Goal: Check status: Check status

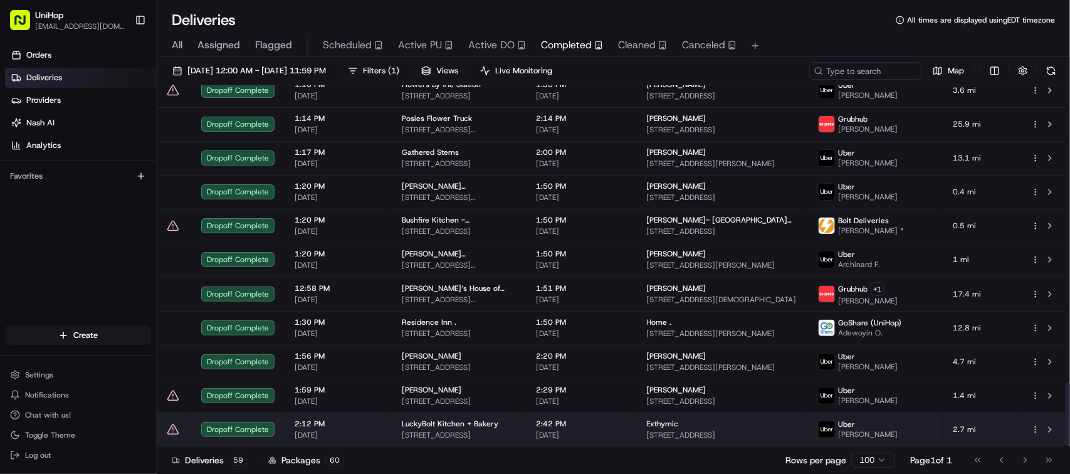
click at [655, 414] on td "Exthymic 3033 Science Park Rd, San Diego, CA 92121, USA" at bounding box center [722, 430] width 171 height 34
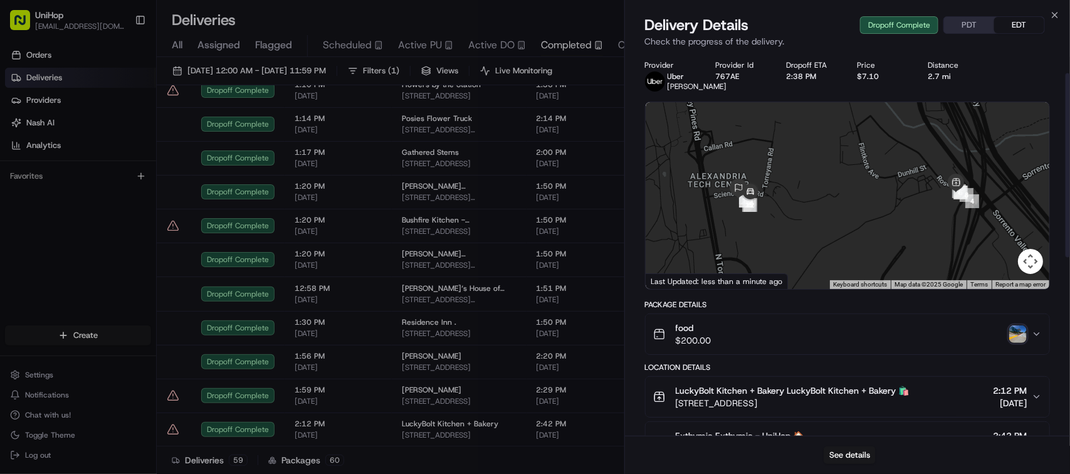
scroll to position [412, 0]
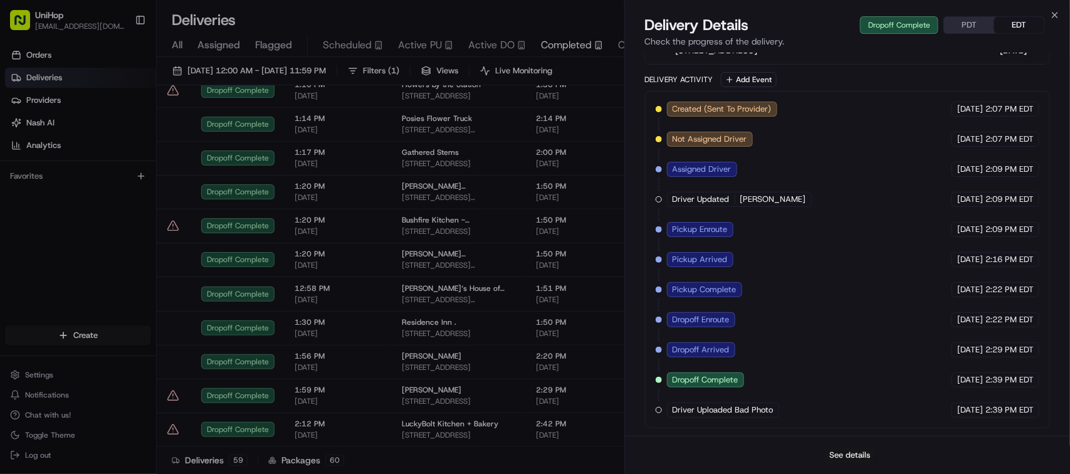
click at [849, 457] on button "See details" at bounding box center [850, 456] width 52 height 18
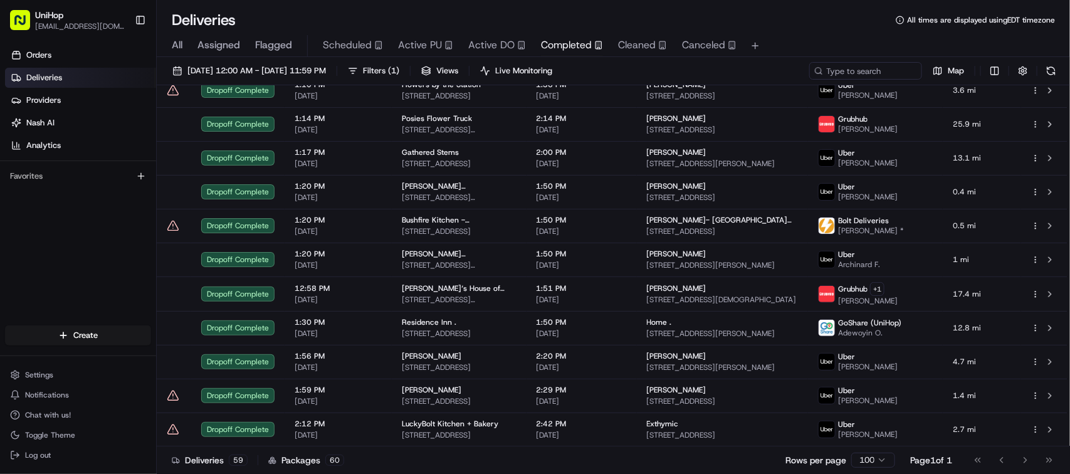
click at [426, 45] on span "Active PU" at bounding box center [420, 45] width 44 height 15
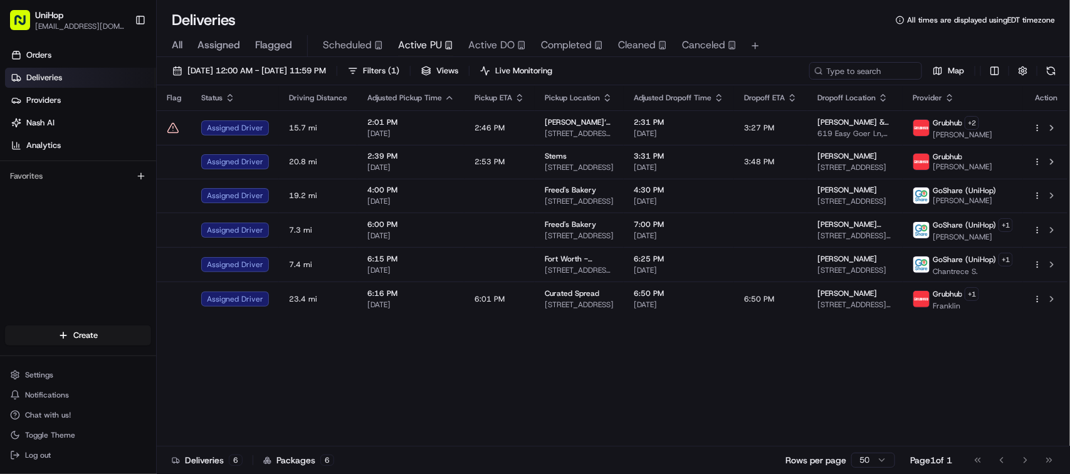
click at [482, 415] on div "Flag Status Driving Distance Adjusted Pickup Time Pickup ETA Pickup Location Ad…" at bounding box center [613, 265] width 913 height 361
click at [705, 370] on div "Flag Status Driving Distance Adjusted Pickup Time Pickup ETA Pickup Location Ad…" at bounding box center [613, 265] width 913 height 361
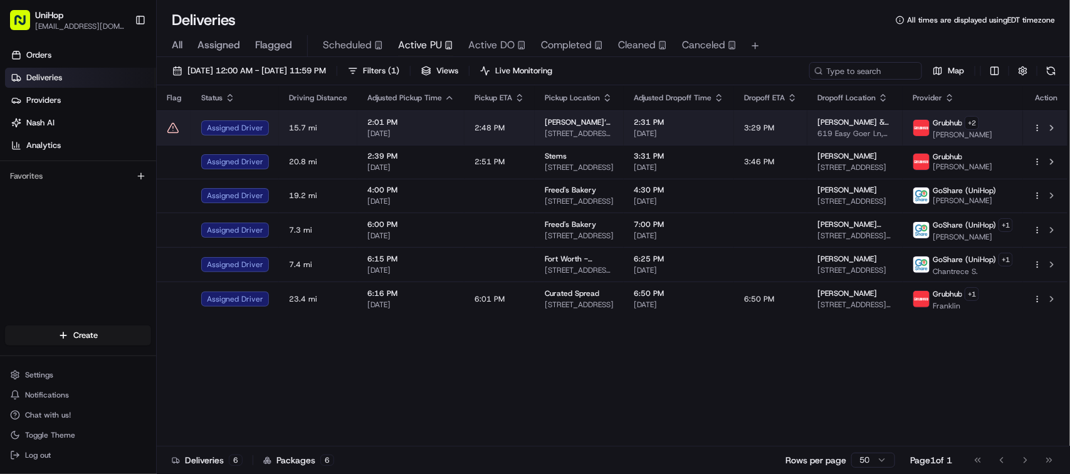
click at [658, 133] on span "Aug 19 2025" at bounding box center [679, 134] width 90 height 10
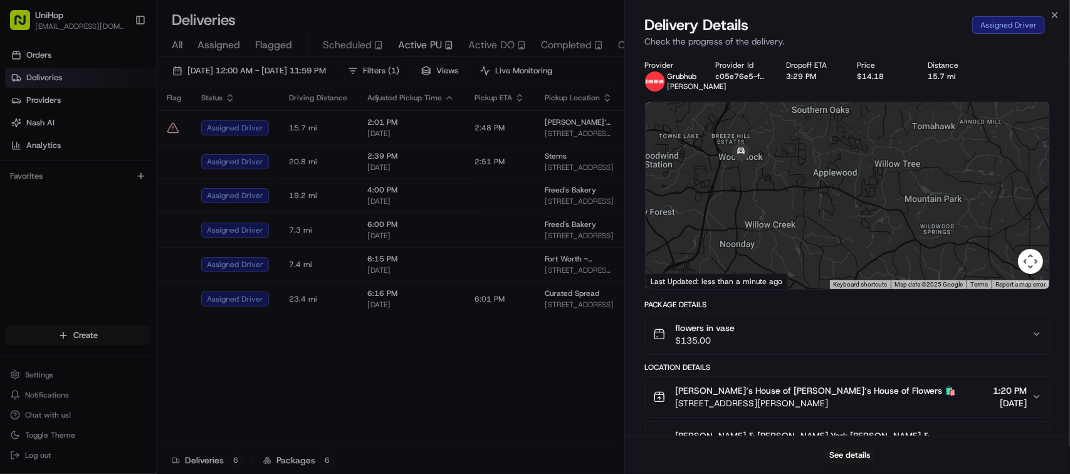
drag, startPoint x: 764, startPoint y: 238, endPoint x: 834, endPoint y: 174, distance: 95.0
click at [834, 174] on div at bounding box center [848, 195] width 404 height 187
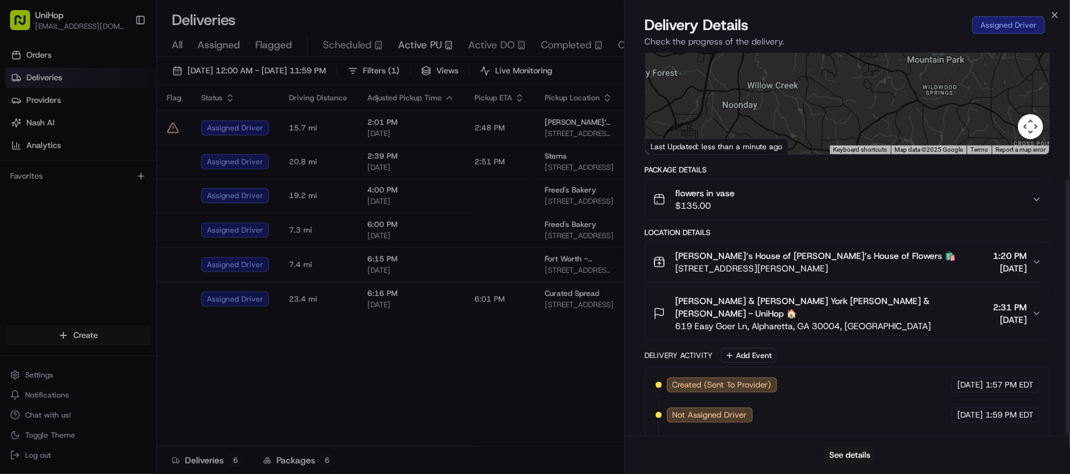
scroll to position [189, 0]
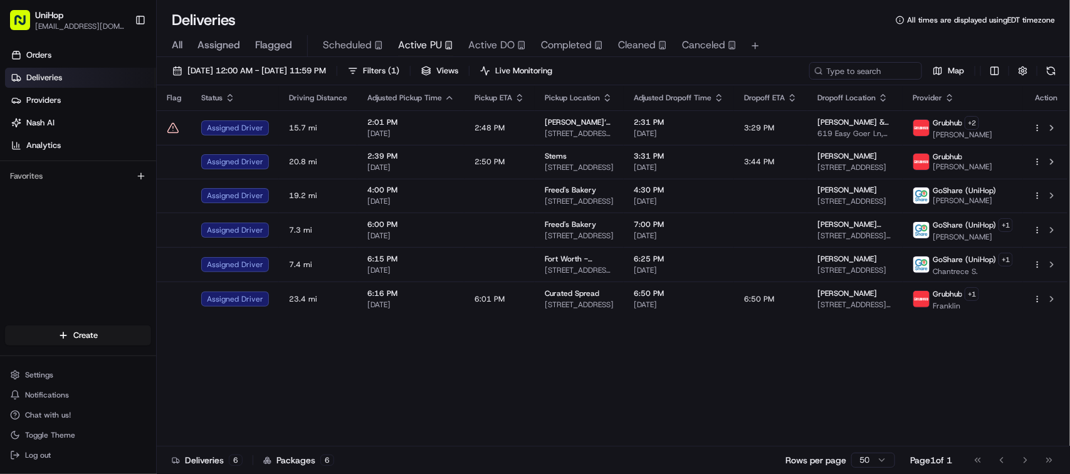
click at [540, 409] on div "Flag Status Driving Distance Adjusted Pickup Time Pickup ETA Pickup Location Ad…" at bounding box center [613, 265] width 913 height 361
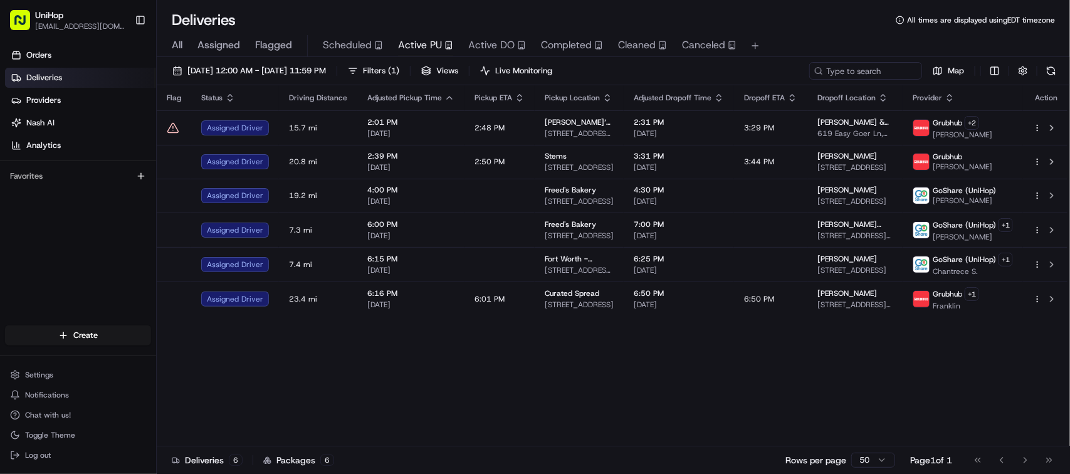
click at [540, 409] on div "Flag Status Driving Distance Adjusted Pickup Time Pickup ETA Pickup Location Ad…" at bounding box center [613, 265] width 913 height 361
click at [800, 423] on div "Flag Status Driving Distance Adjusted Pickup Time Pickup ETA Pickup Location Ad…" at bounding box center [613, 265] width 913 height 361
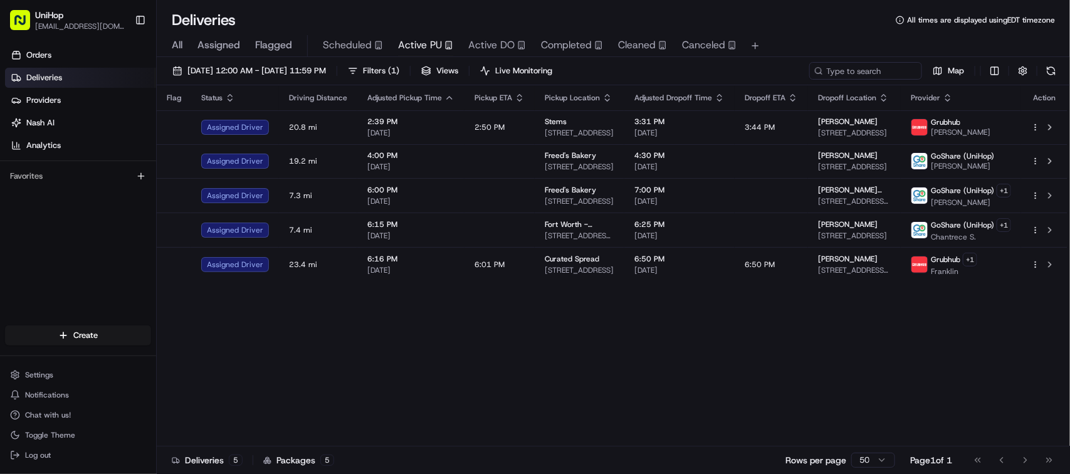
click at [577, 390] on div "Flag Status Driving Distance Adjusted Pickup Time Pickup ETA Pickup Location Ad…" at bounding box center [612, 265] width 911 height 361
click at [578, 381] on div "Flag Status Driving Distance Adjusted Pickup Time Pickup ETA Pickup Location Ad…" at bounding box center [612, 265] width 911 height 361
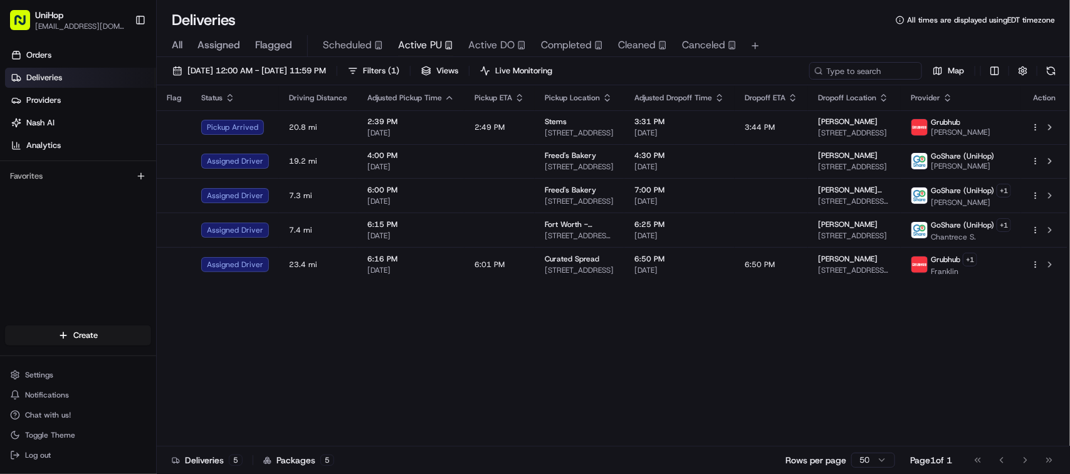
click at [763, 367] on div "Flag Status Driving Distance Adjusted Pickup Time Pickup ETA Pickup Location Ad…" at bounding box center [612, 265] width 911 height 361
click at [763, 366] on div "Flag Status Driving Distance Adjusted Pickup Time Pickup ETA Pickup Location Ad…" at bounding box center [612, 265] width 911 height 361
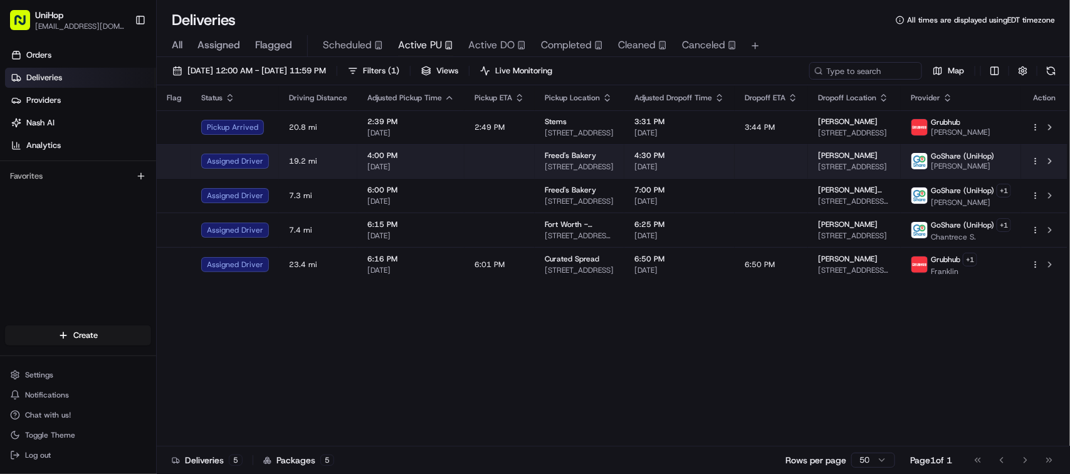
click at [652, 159] on span "4:30 PM" at bounding box center [680, 156] width 90 height 10
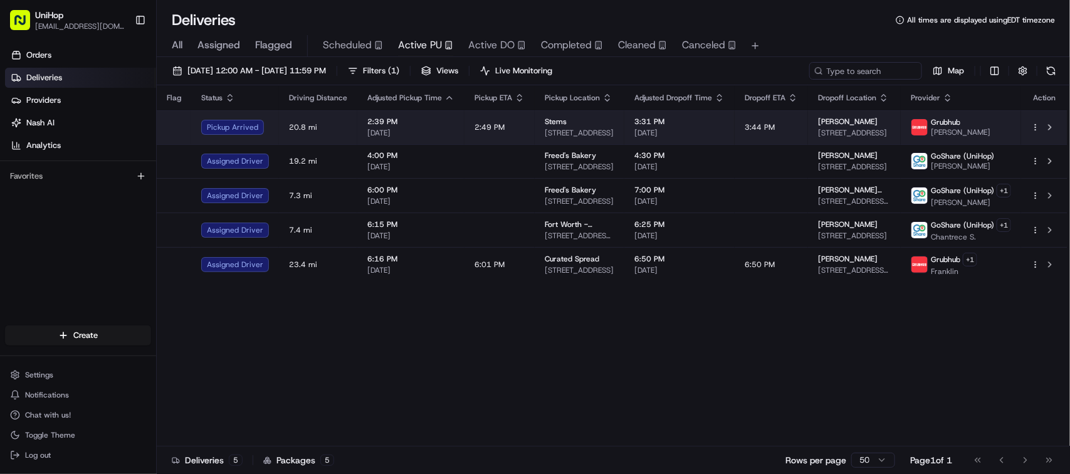
click at [581, 119] on div "Stems" at bounding box center [580, 122] width 70 height 10
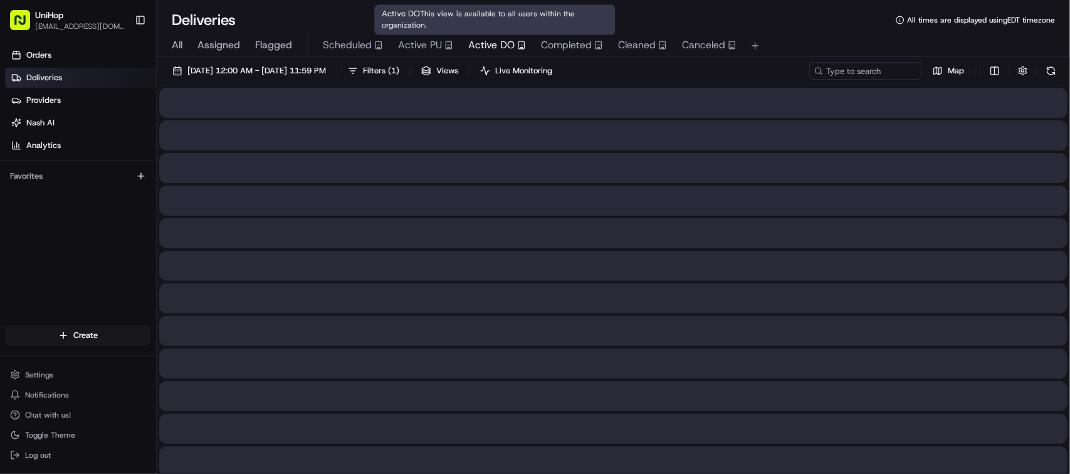
click at [484, 52] on span "Active DO" at bounding box center [491, 45] width 46 height 15
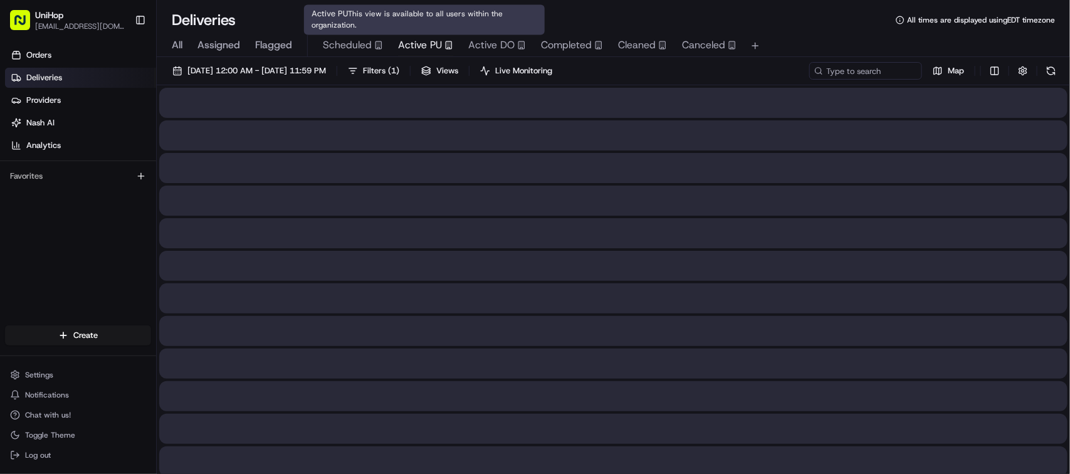
click at [423, 51] on span "Active PU" at bounding box center [420, 45] width 44 height 15
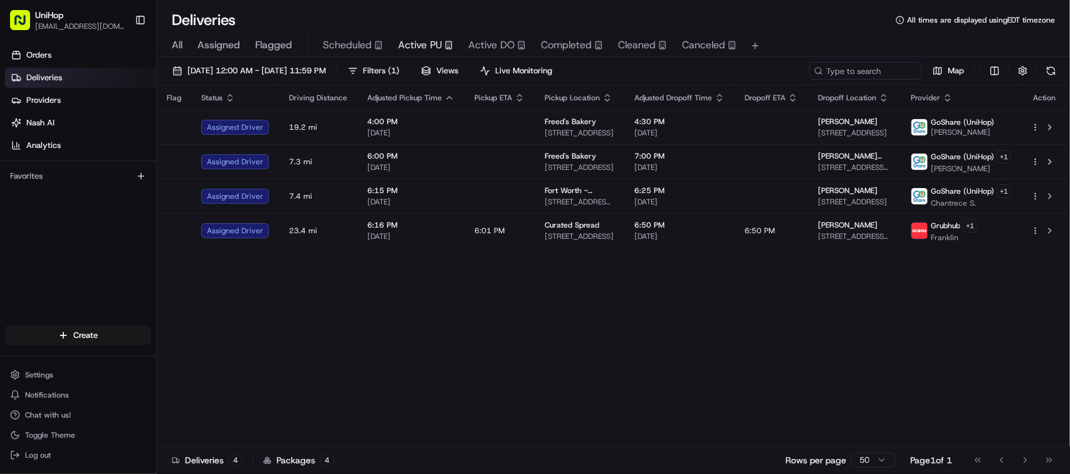
click at [668, 323] on div "Flag Status Driving Distance Adjusted Pickup Time Pickup ETA Pickup Location Ad…" at bounding box center [612, 265] width 911 height 361
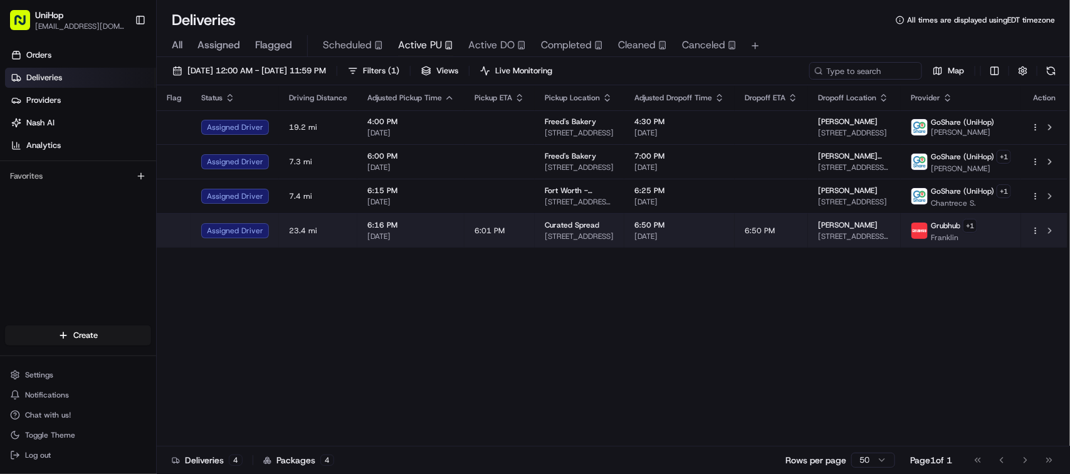
click at [605, 236] on span "3317 N Mission Rd, Los Angeles, CA 90031, USA" at bounding box center [580, 236] width 70 height 10
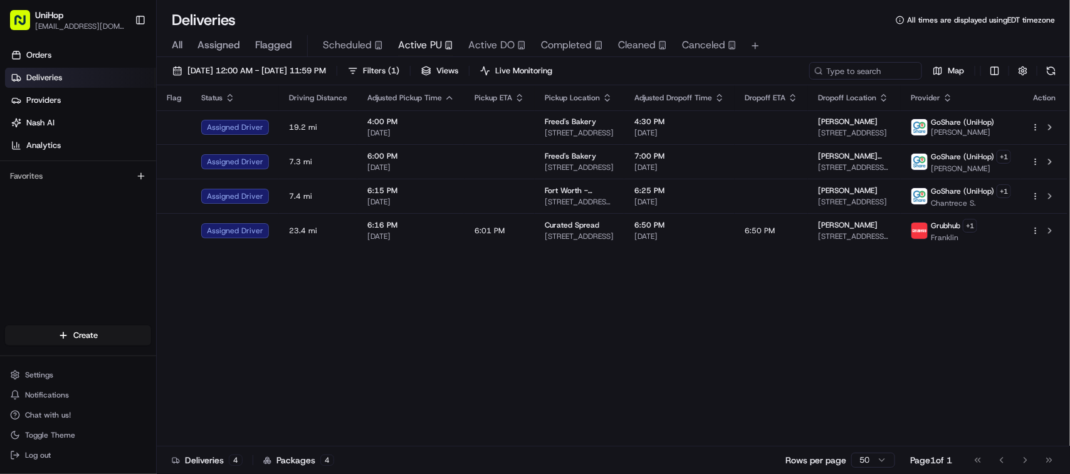
click at [517, 356] on div "Flag Status Driving Distance Adjusted Pickup Time Pickup ETA Pickup Location Ad…" at bounding box center [612, 265] width 911 height 361
click at [536, 287] on div "Flag Status Driving Distance Adjusted Pickup Time Pickup ETA Pickup Location Ad…" at bounding box center [612, 265] width 911 height 361
click at [429, 323] on div "Flag Status Driving Distance Adjusted Pickup Time Pickup ETA Pickup Location Ad…" at bounding box center [612, 265] width 911 height 361
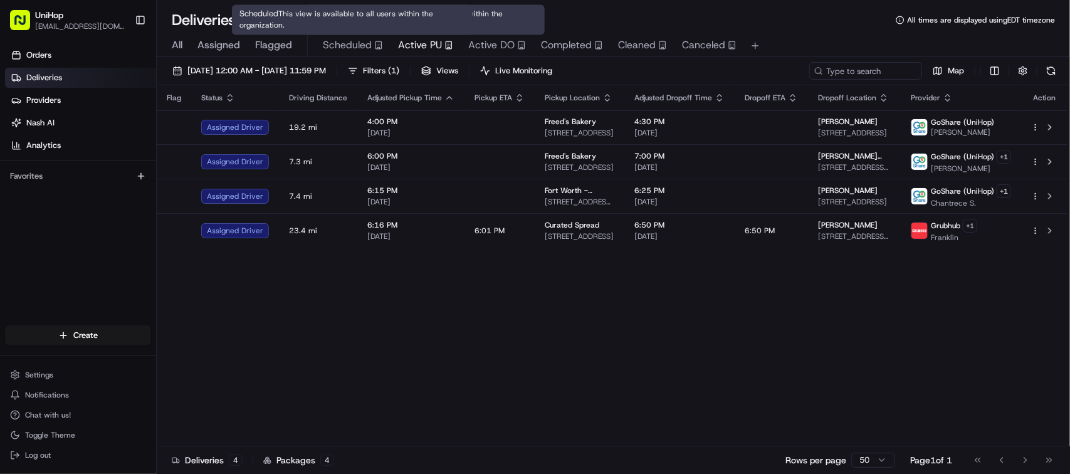
click at [358, 44] on span "Scheduled" at bounding box center [347, 45] width 49 height 15
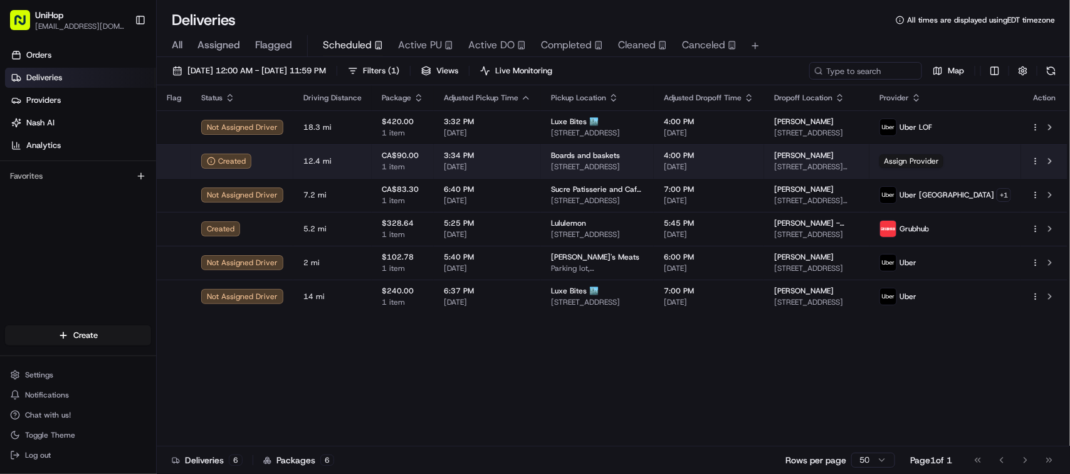
click at [637, 149] on td "Boards and baskets 39148 Pagosa Springs Dr, Temecula, CA 92592, USA" at bounding box center [597, 161] width 113 height 34
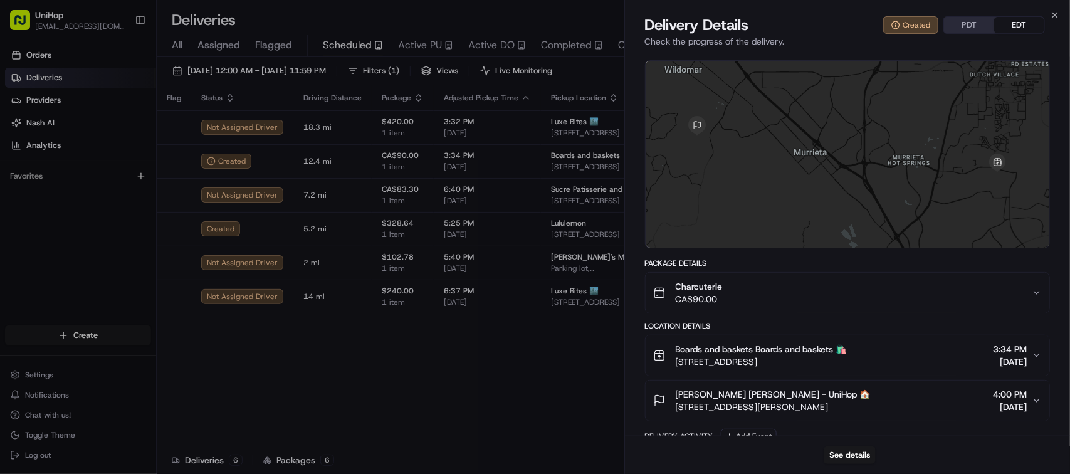
scroll to position [129, 0]
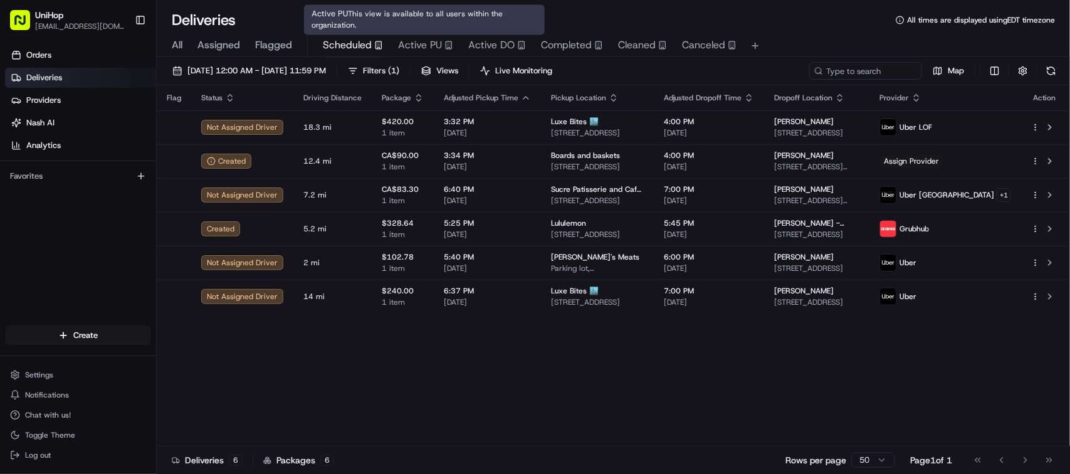
click at [401, 48] on span "Active PU" at bounding box center [420, 45] width 44 height 15
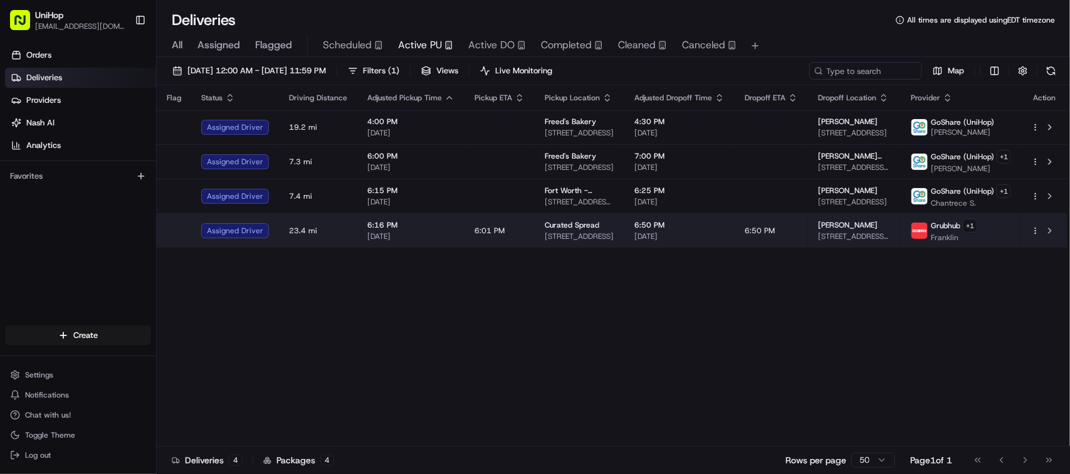
drag, startPoint x: 638, startPoint y: 293, endPoint x: 618, endPoint y: 226, distance: 70.0
click at [638, 293] on div "Flag Status Driving Distance Adjusted Pickup Time Pickup ETA Pickup Location Ad…" at bounding box center [612, 265] width 911 height 361
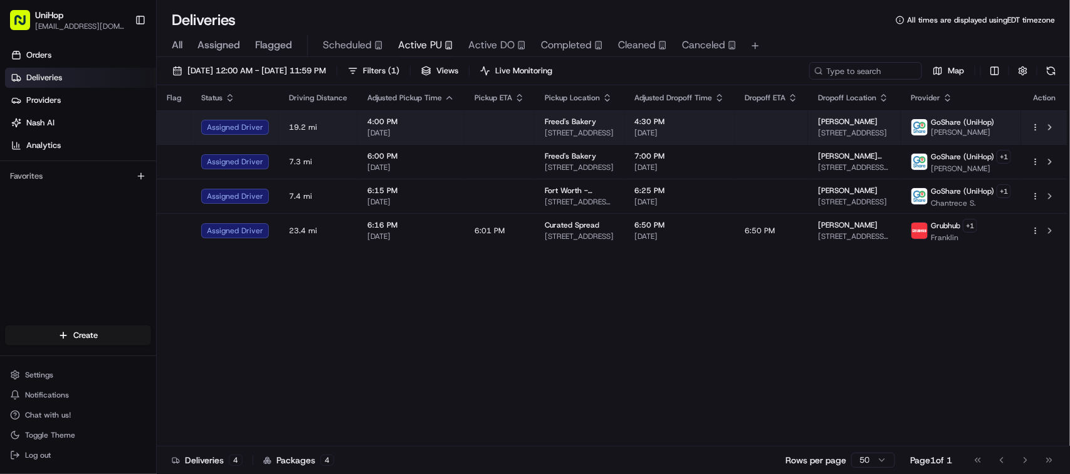
click at [443, 114] on td "4:00 PM Aug 19 2025" at bounding box center [410, 127] width 107 height 34
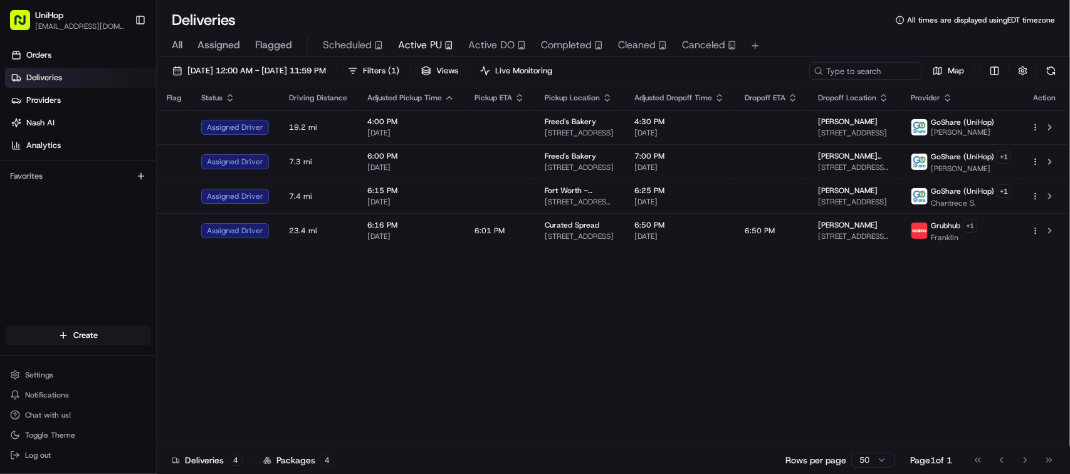
click at [498, 344] on div "Flag Status Driving Distance Adjusted Pickup Time Pickup ETA Pickup Location Ad…" at bounding box center [612, 265] width 911 height 361
click at [618, 322] on div "Flag Status Driving Distance Adjusted Pickup Time Pickup ETA Pickup Location Ad…" at bounding box center [612, 265] width 911 height 361
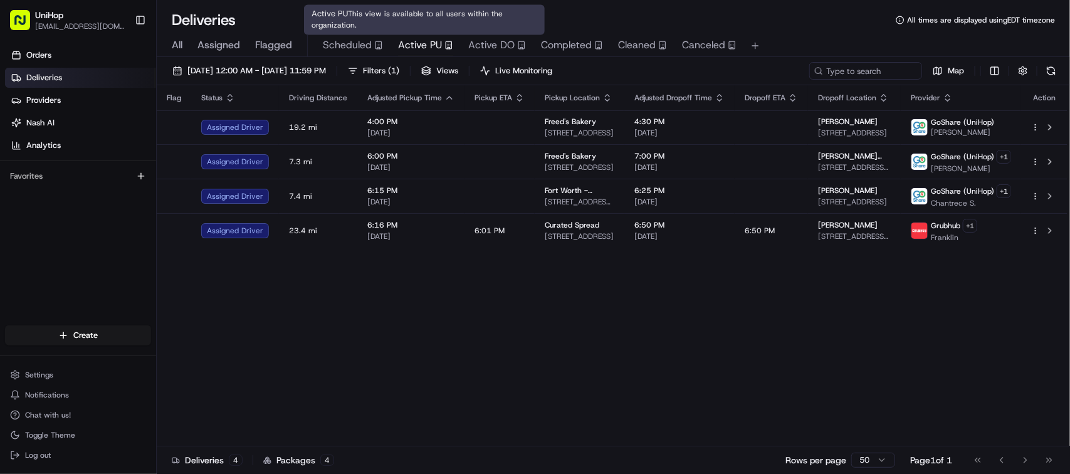
click at [431, 287] on div "Flag Status Driving Distance Adjusted Pickup Time Pickup ETA Pickup Location Ad…" at bounding box center [612, 265] width 911 height 361
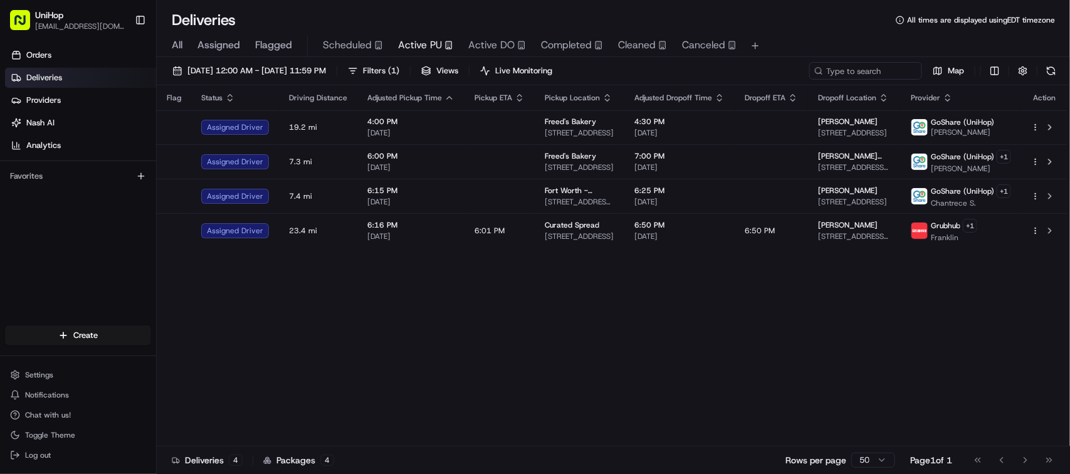
click at [768, 379] on div "Flag Status Driving Distance Adjusted Pickup Time Pickup ETA Pickup Location Ad…" at bounding box center [612, 265] width 911 height 361
click at [339, 339] on div "Flag Status Driving Distance Adjusted Pickup Time Pickup ETA Pickup Location Ad…" at bounding box center [612, 265] width 911 height 361
click at [345, 340] on div "Flag Status Driving Distance Adjusted Pickup Time Pickup ETA Pickup Location Ad…" at bounding box center [612, 265] width 911 height 361
click at [488, 297] on div "Flag Status Driving Distance Adjusted Pickup Time Pickup ETA Pickup Location Ad…" at bounding box center [612, 265] width 911 height 361
click at [285, 319] on div "Flag Status Driving Distance Adjusted Pickup Time Pickup ETA Pickup Location Ad…" at bounding box center [612, 265] width 911 height 361
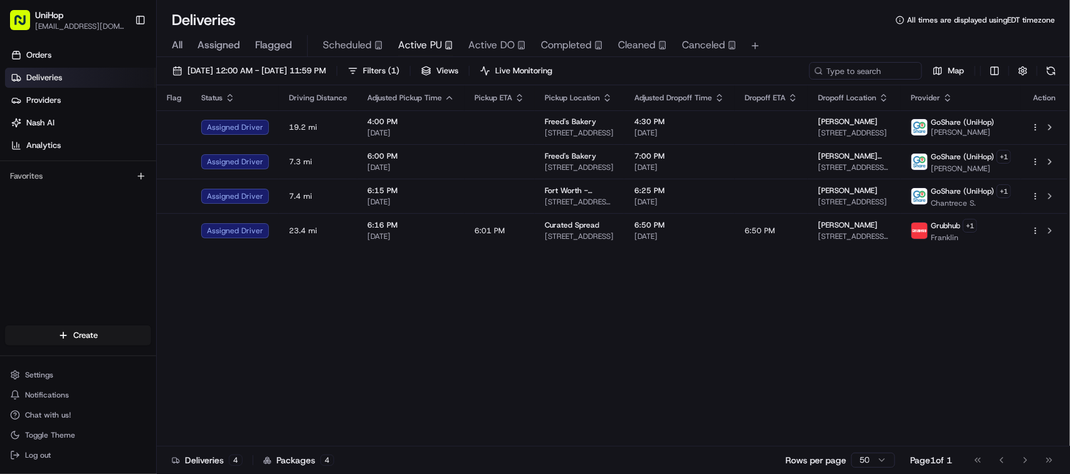
click at [282, 319] on div "Flag Status Driving Distance Adjusted Pickup Time Pickup ETA Pickup Location Ad…" at bounding box center [612, 265] width 911 height 361
click at [432, 362] on div "Flag Status Driving Distance Adjusted Pickup Time Pickup ETA Pickup Location Ad…" at bounding box center [612, 265] width 911 height 361
click at [401, 319] on div "Flag Status Driving Distance Adjusted Pickup Time Pickup ETA Pickup Location Ad…" at bounding box center [612, 265] width 911 height 361
click at [420, 319] on div "Flag Status Driving Distance Adjusted Pickup Time Pickup ETA Pickup Location Ad…" at bounding box center [612, 265] width 911 height 361
click at [379, 317] on div "Flag Status Driving Distance Adjusted Pickup Time Pickup ETA Pickup Location Ad…" at bounding box center [612, 265] width 911 height 361
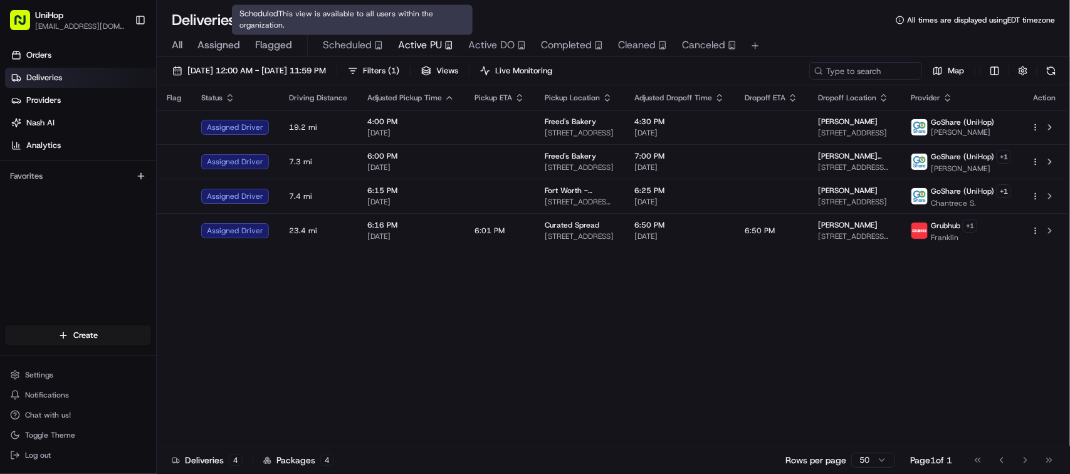
click at [364, 45] on span "Scheduled" at bounding box center [347, 45] width 49 height 15
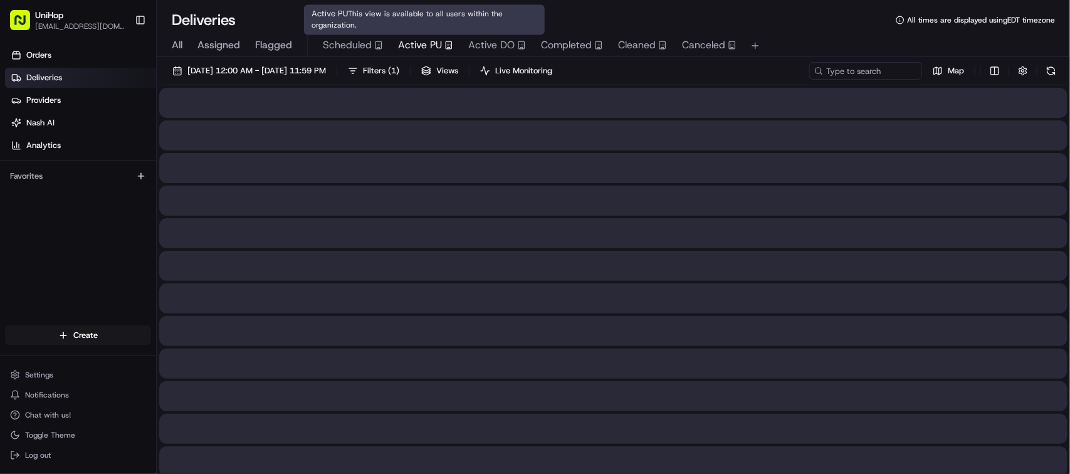
click at [427, 42] on span "Active PU" at bounding box center [420, 45] width 44 height 15
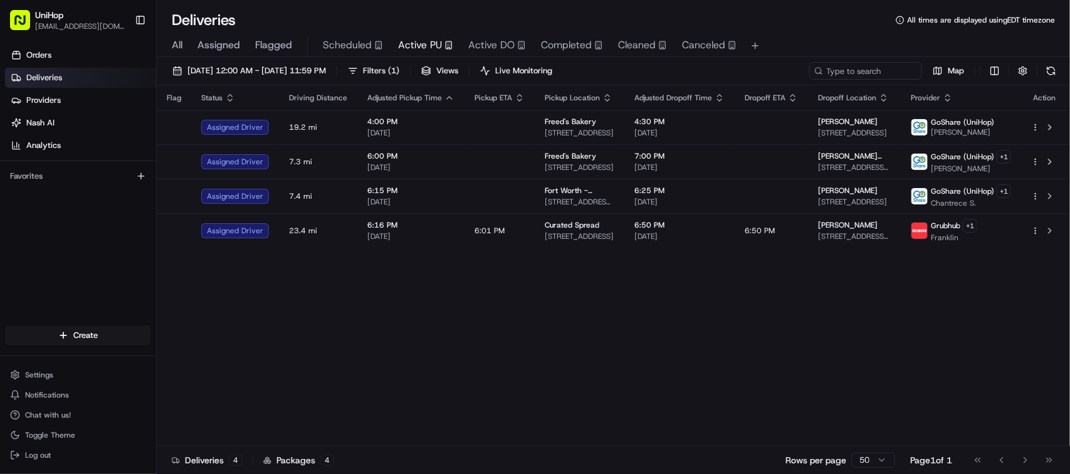
click at [478, 376] on div "Flag Status Driving Distance Adjusted Pickup Time Pickup ETA Pickup Location Ad…" at bounding box center [612, 265] width 911 height 361
click at [550, 374] on div "Flag Status Driving Distance Adjusted Pickup Time Pickup ETA Pickup Location Ad…" at bounding box center [612, 265] width 911 height 361
click at [473, 279] on div "Flag Status Driving Distance Adjusted Pickup Time Pickup ETA Pickup Location Ad…" at bounding box center [612, 265] width 911 height 361
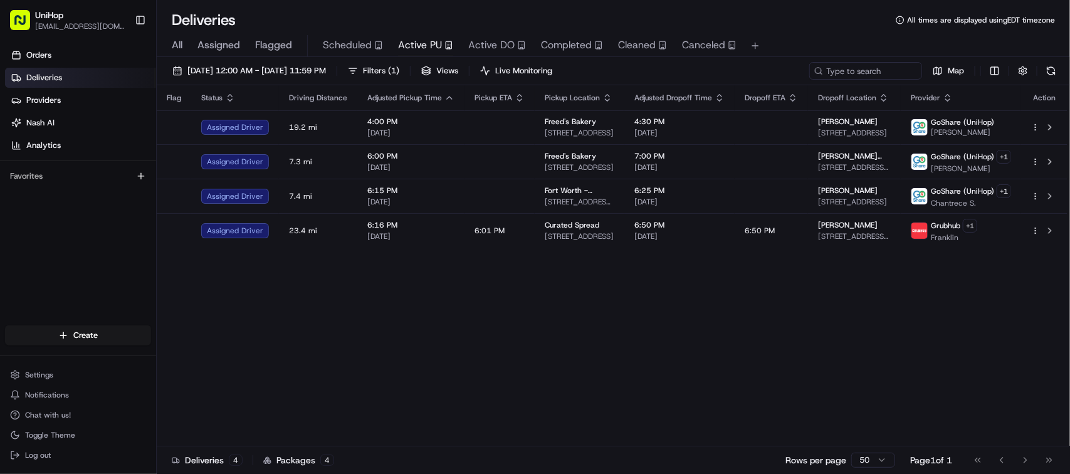
click at [473, 279] on div "Flag Status Driving Distance Adjusted Pickup Time Pickup ETA Pickup Location Ad…" at bounding box center [612, 265] width 911 height 361
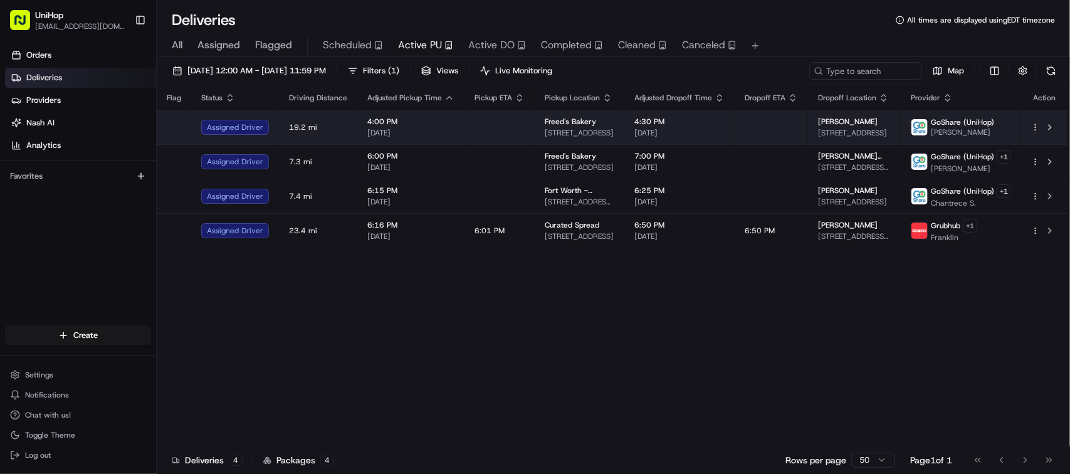
click at [740, 122] on td at bounding box center [771, 127] width 73 height 34
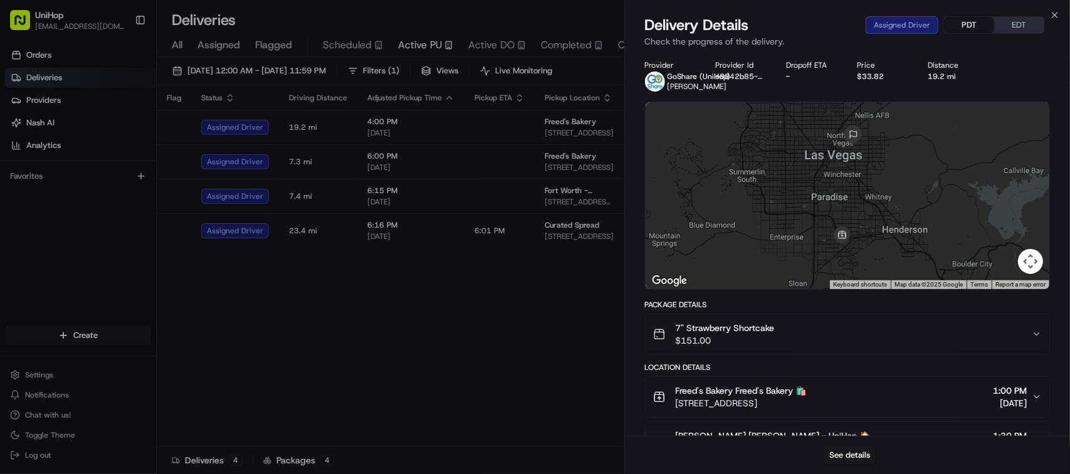
click at [985, 18] on button "PDT" at bounding box center [969, 25] width 50 height 16
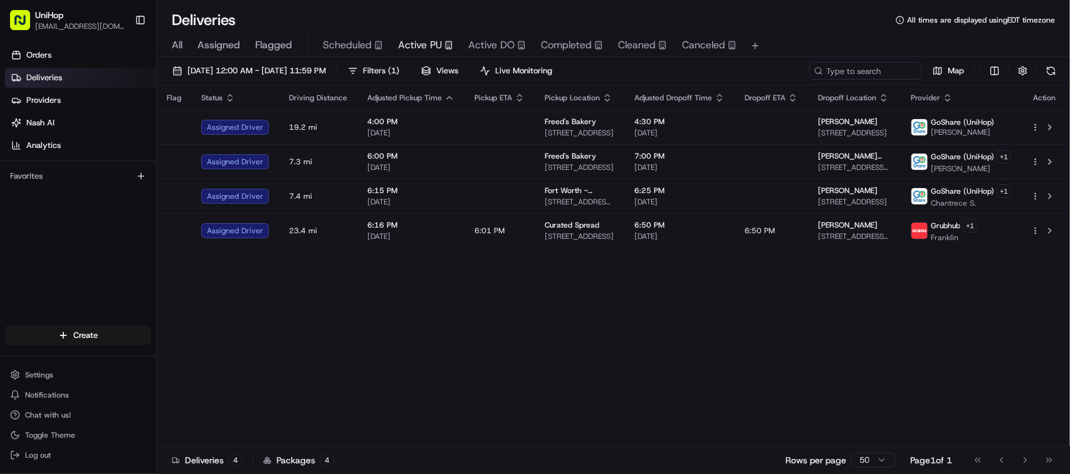
click at [332, 277] on div "Flag Status Driving Distance Adjusted Pickup Time Pickup ETA Pickup Location Ad…" at bounding box center [612, 265] width 911 height 361
click at [387, 277] on div "Flag Status Driving Distance Adjusted Pickup Time Pickup ETA Pickup Location Ad…" at bounding box center [612, 265] width 911 height 361
click at [751, 363] on div "Flag Status Driving Distance Adjusted Pickup Time Pickup ETA Pickup Location Ad…" at bounding box center [612, 265] width 911 height 361
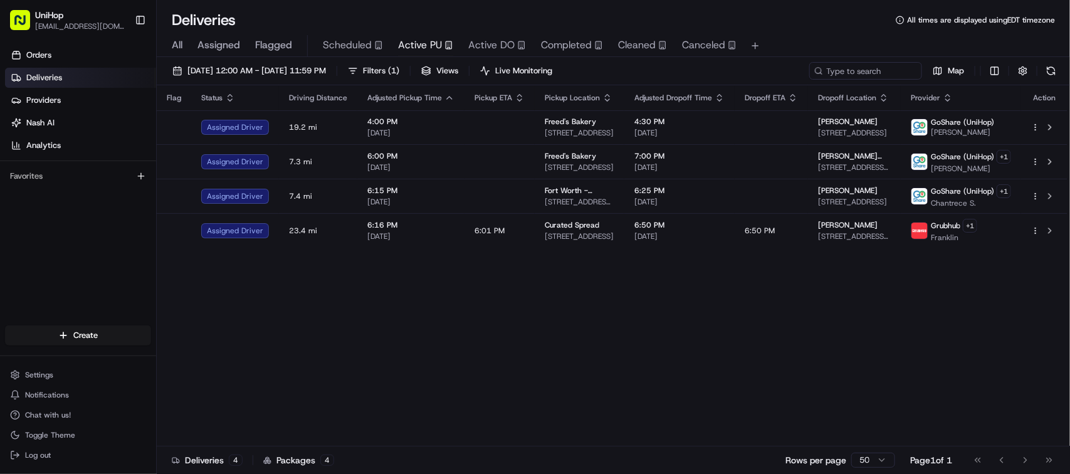
click at [751, 363] on div "Flag Status Driving Distance Adjusted Pickup Time Pickup ETA Pickup Location Ad…" at bounding box center [612, 265] width 911 height 361
click at [751, 364] on div "Flag Status Driving Distance Adjusted Pickup Time Pickup ETA Pickup Location Ad…" at bounding box center [612, 265] width 911 height 361
click at [376, 384] on div "Flag Status Driving Distance Adjusted Pickup Time Pickup ETA Pickup Location Ad…" at bounding box center [612, 265] width 911 height 361
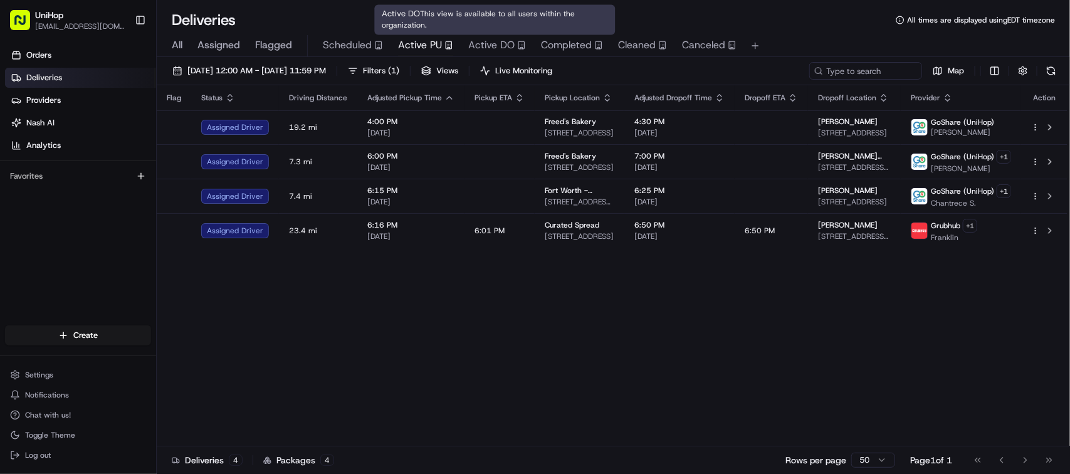
click at [484, 47] on span "Active DO" at bounding box center [491, 45] width 46 height 15
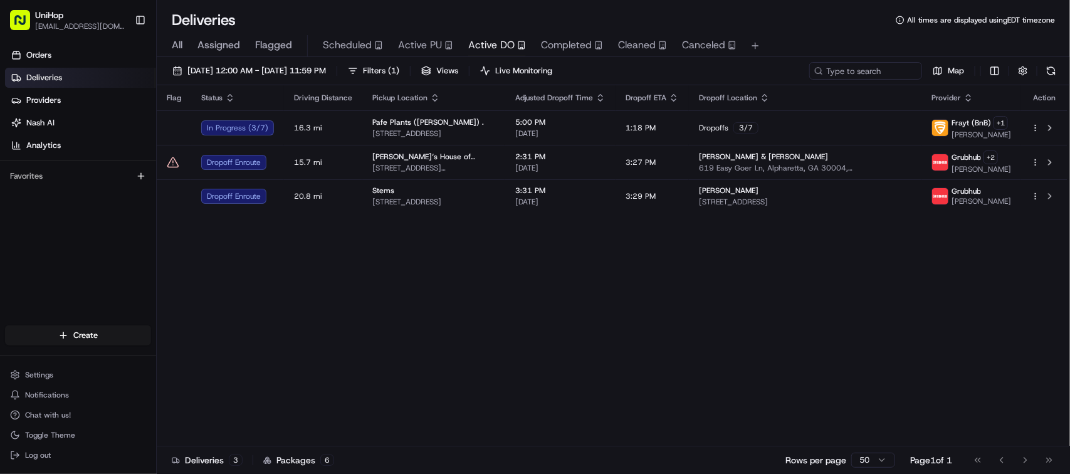
click at [478, 327] on div "Flag Status Driving Distance Pickup Location Adjusted Dropoff Time Dropoff ETA …" at bounding box center [612, 265] width 911 height 361
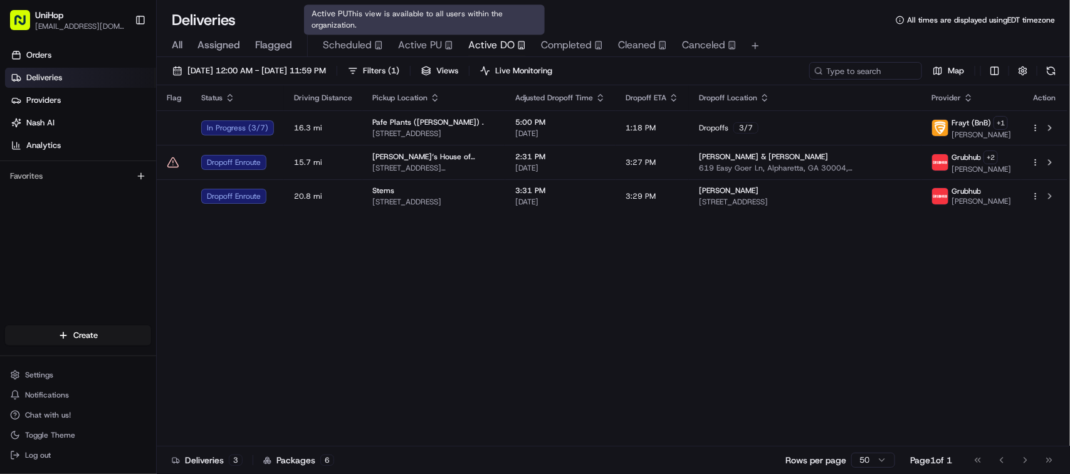
click at [402, 48] on span "Active PU" at bounding box center [420, 45] width 44 height 15
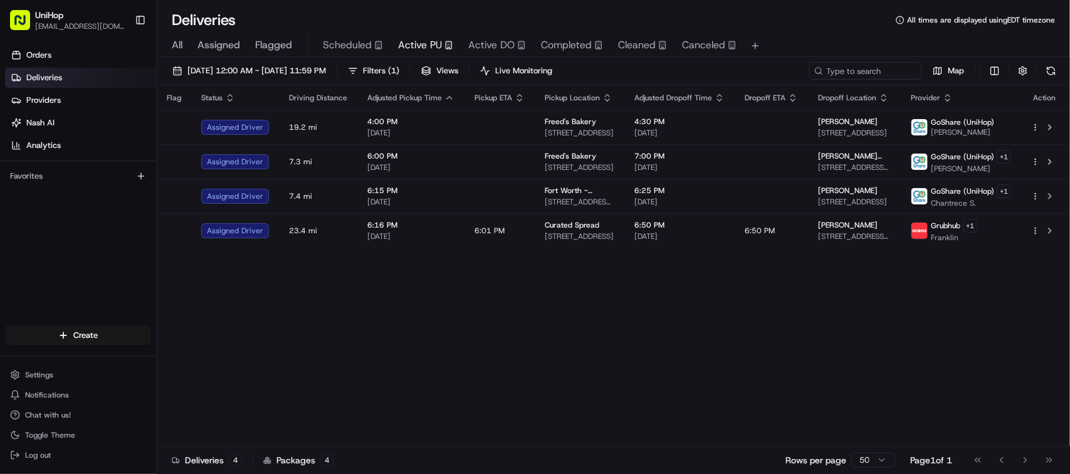
click at [381, 336] on div "Flag Status Driving Distance Adjusted Pickup Time Pickup ETA Pickup Location Ad…" at bounding box center [612, 265] width 911 height 361
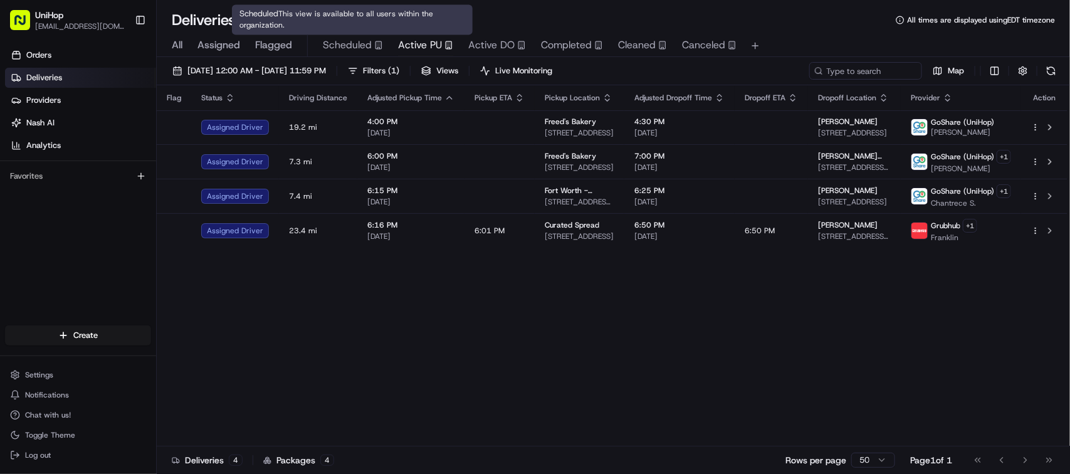
click at [471, 335] on div "Flag Status Driving Distance Adjusted Pickup Time Pickup ETA Pickup Location Ad…" at bounding box center [612, 265] width 911 height 361
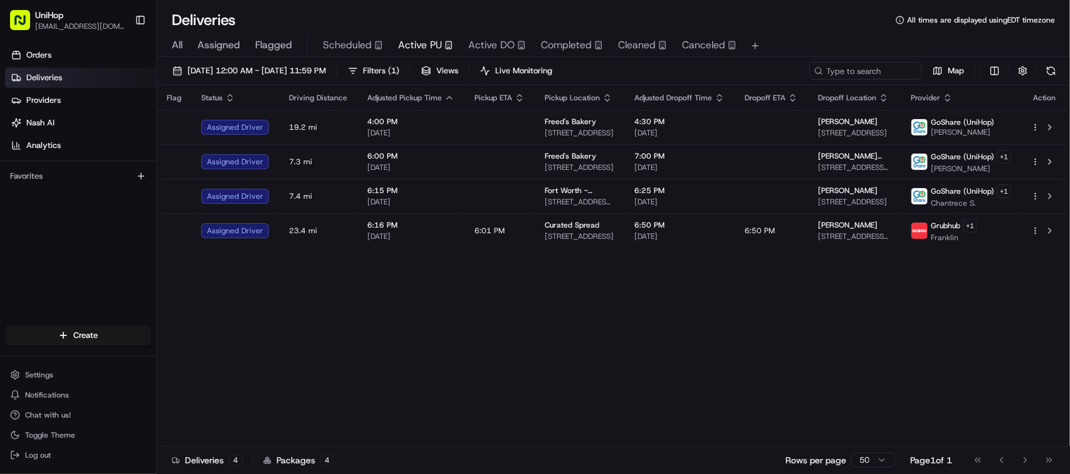
click at [471, 335] on div "Flag Status Driving Distance Adjusted Pickup Time Pickup ETA Pickup Location Ad…" at bounding box center [612, 265] width 911 height 361
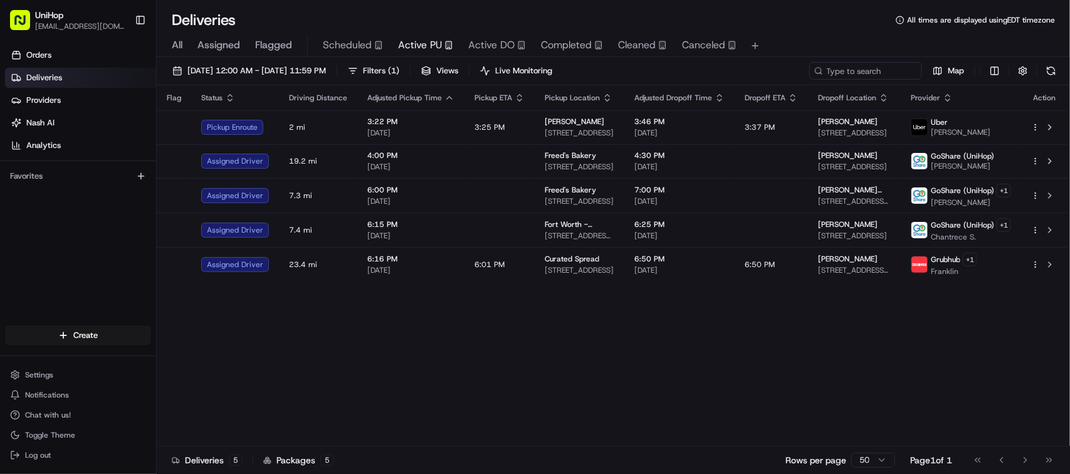
click at [471, 335] on div "Flag Status Driving Distance Adjusted Pickup Time Pickup ETA Pickup Location Ad…" at bounding box center [612, 265] width 911 height 361
click at [421, 398] on div "Flag Status Driving Distance Adjusted Pickup Time Pickup ETA Pickup Location Ad…" at bounding box center [612, 265] width 911 height 361
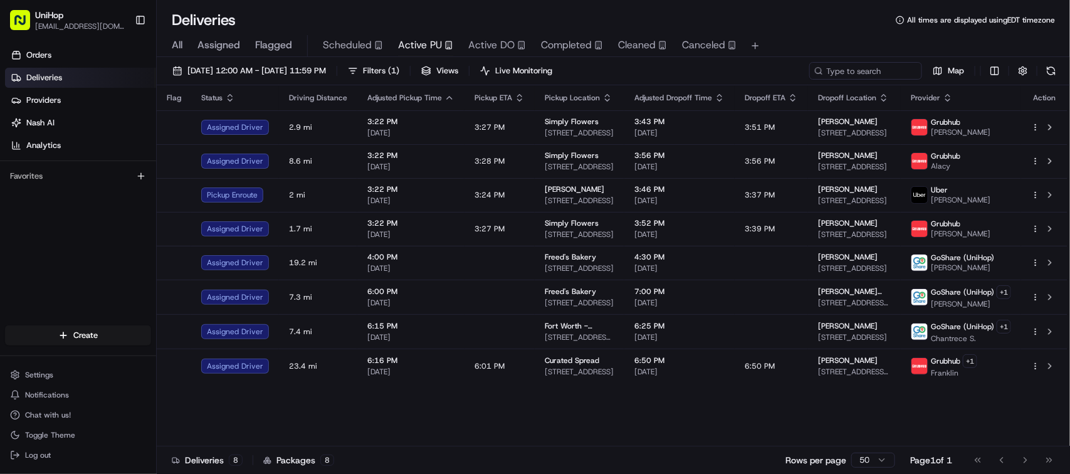
click at [69, 282] on div "Orders Deliveries Providers Nash AI Analytics Favorites" at bounding box center [78, 186] width 156 height 293
click at [505, 435] on div "Flag Status Driving Distance Adjusted Pickup Time Pickup ETA Pickup Location Ad…" at bounding box center [612, 265] width 911 height 361
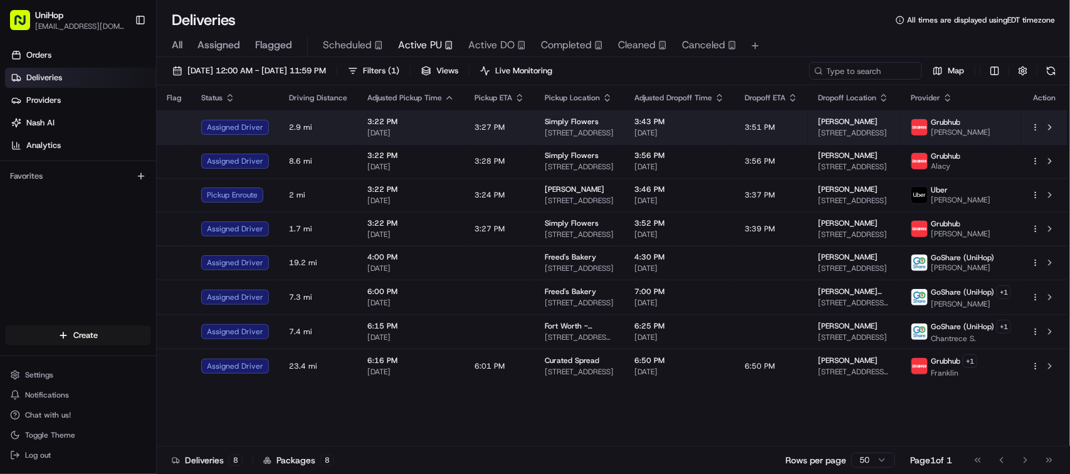
click at [492, 128] on span "3:27 PM" at bounding box center [490, 127] width 30 height 10
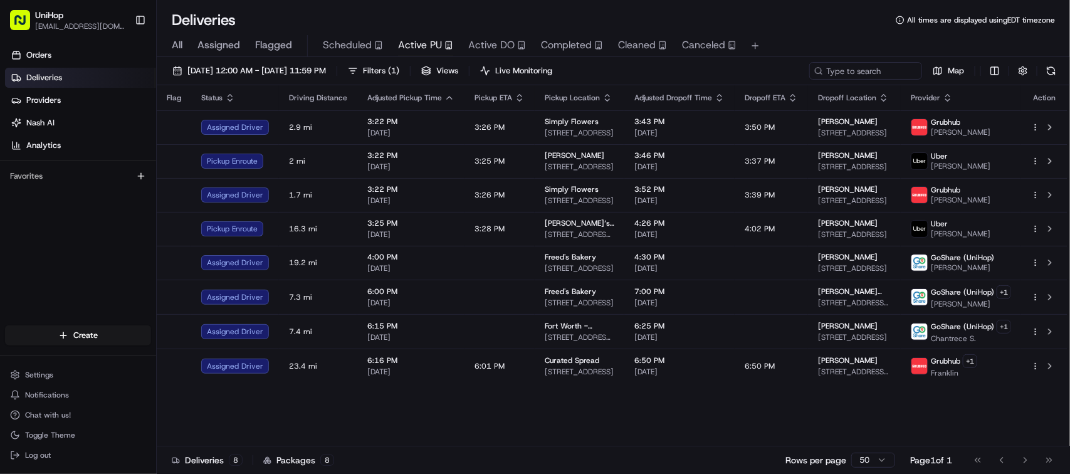
click at [391, 410] on div "Flag Status Driving Distance Adjusted Pickup Time Pickup ETA Pickup Location Ad…" at bounding box center [612, 265] width 911 height 361
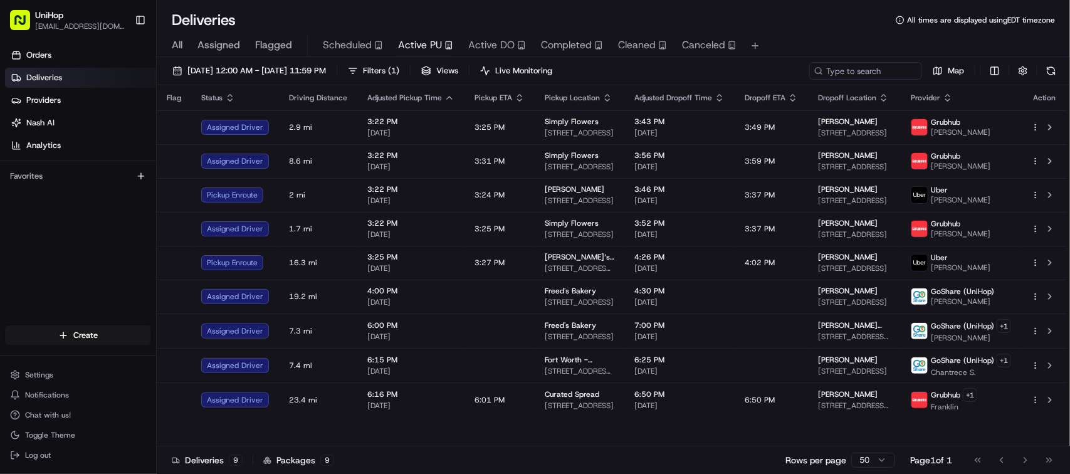
click at [130, 235] on div "Orders Deliveries Providers Nash AI Analytics Favorites" at bounding box center [78, 186] width 156 height 293
click at [471, 50] on span "Active DO" at bounding box center [491, 45] width 46 height 15
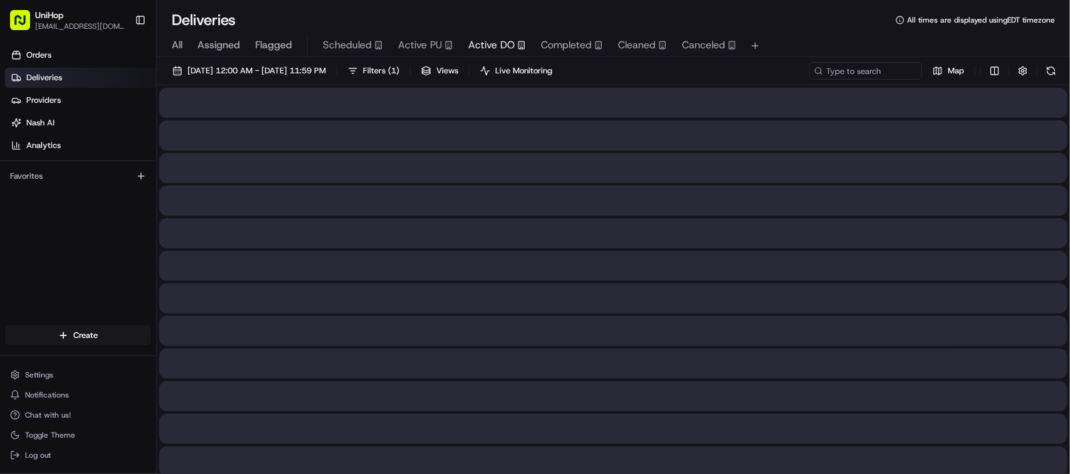
click at [471, 50] on span "Active DO" at bounding box center [491, 45] width 46 height 15
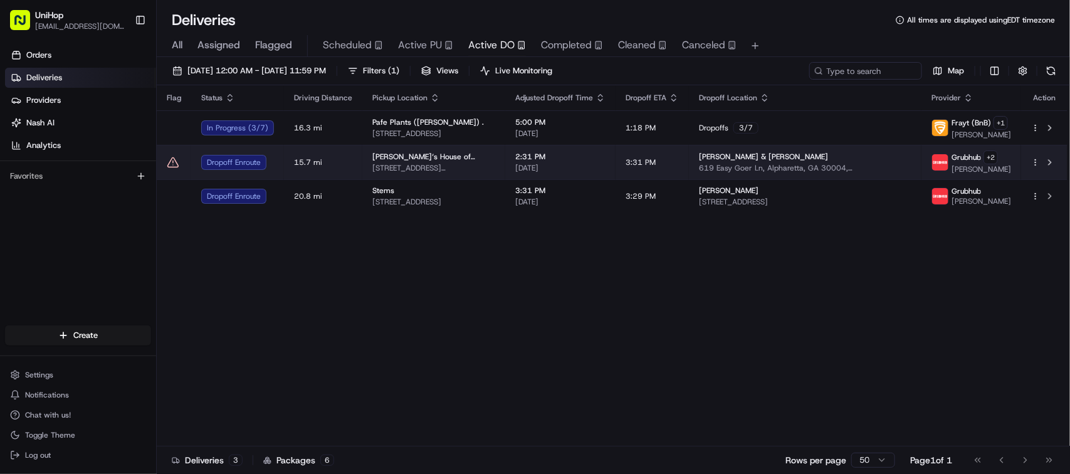
click at [477, 167] on span "200 Chambers St, Woodstock, GA 30188, USA" at bounding box center [434, 168] width 123 height 10
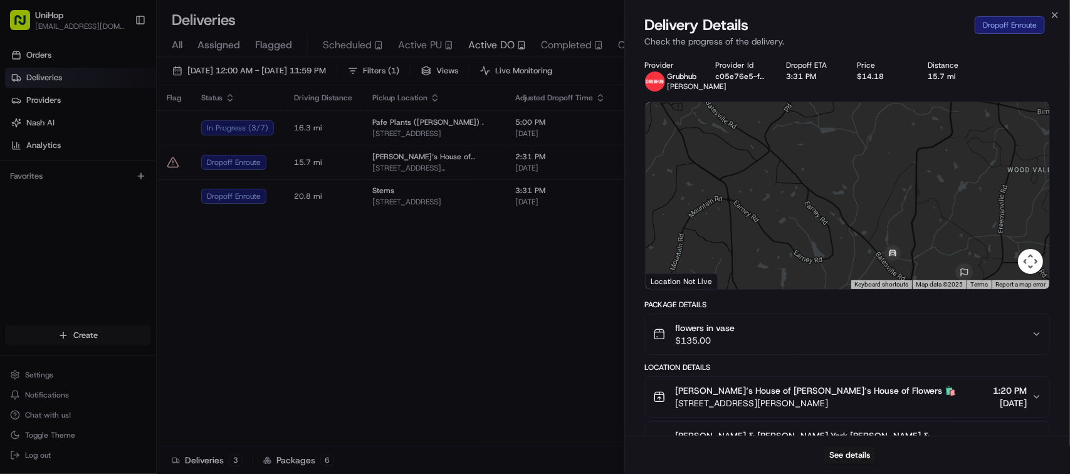
drag, startPoint x: 904, startPoint y: 224, endPoint x: 871, endPoint y: 186, distance: 50.2
click at [871, 186] on div at bounding box center [848, 195] width 404 height 187
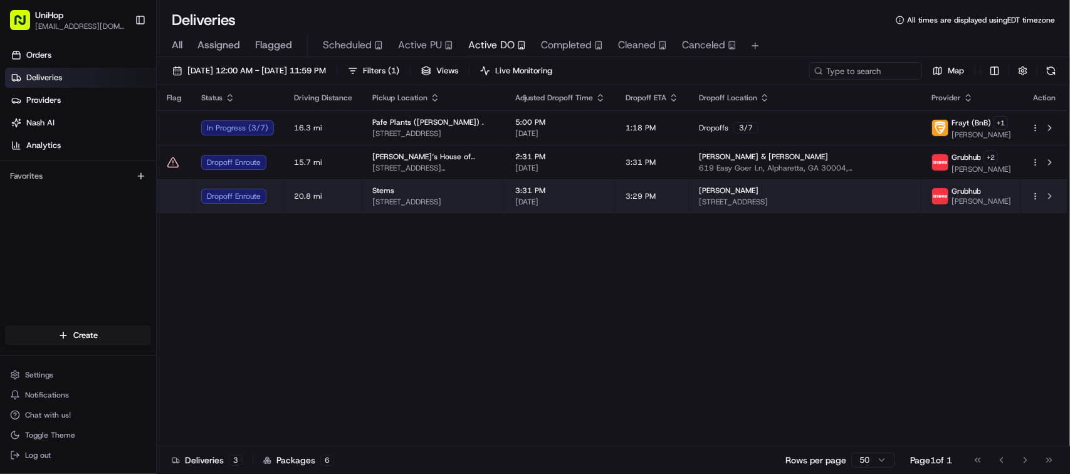
click at [400, 201] on span "640 Prospect Ave g, South Pasadena, CA 91030, USA" at bounding box center [434, 202] width 123 height 10
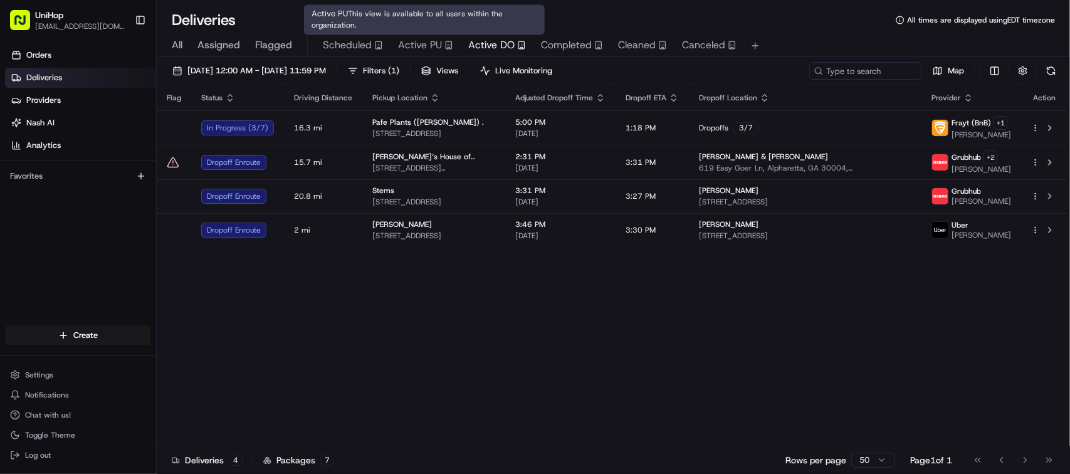
click at [408, 45] on span "Active PU" at bounding box center [420, 45] width 44 height 15
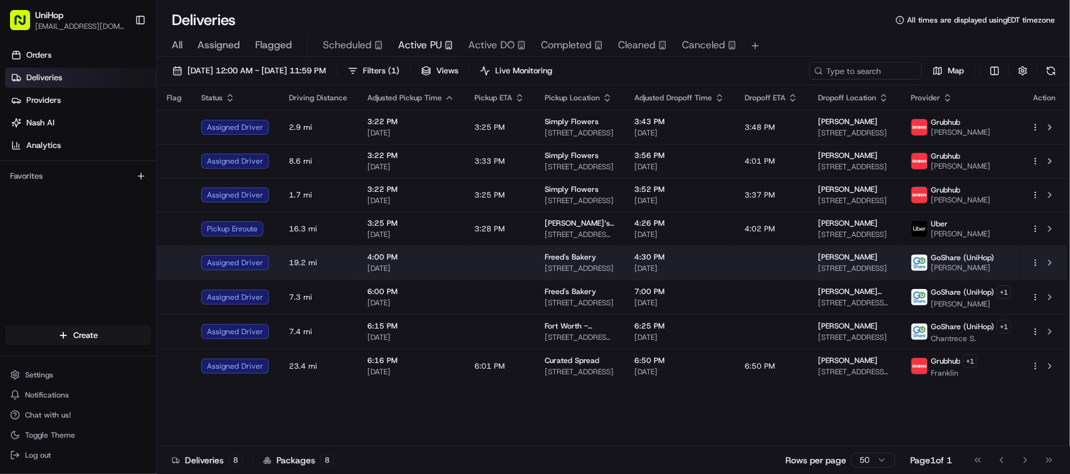
click at [640, 273] on span "Aug 19 2025" at bounding box center [680, 268] width 90 height 10
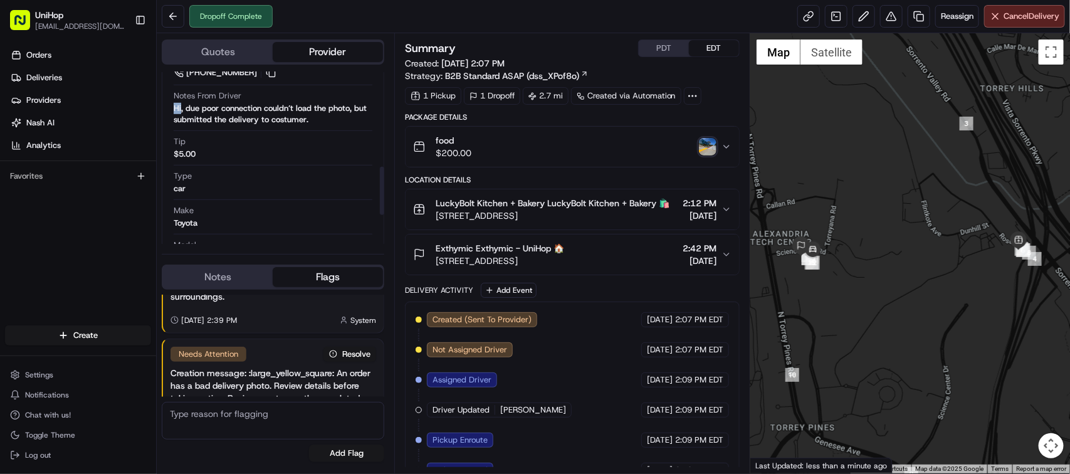
click at [180, 112] on div "Hi, due poor connection couldn’t load the photo, but submitted the delivery to …" at bounding box center [273, 114] width 199 height 23
click at [218, 115] on div "Hi, due poor connection couldn’t load the photo, but submitted the delivery to …" at bounding box center [273, 114] width 199 height 23
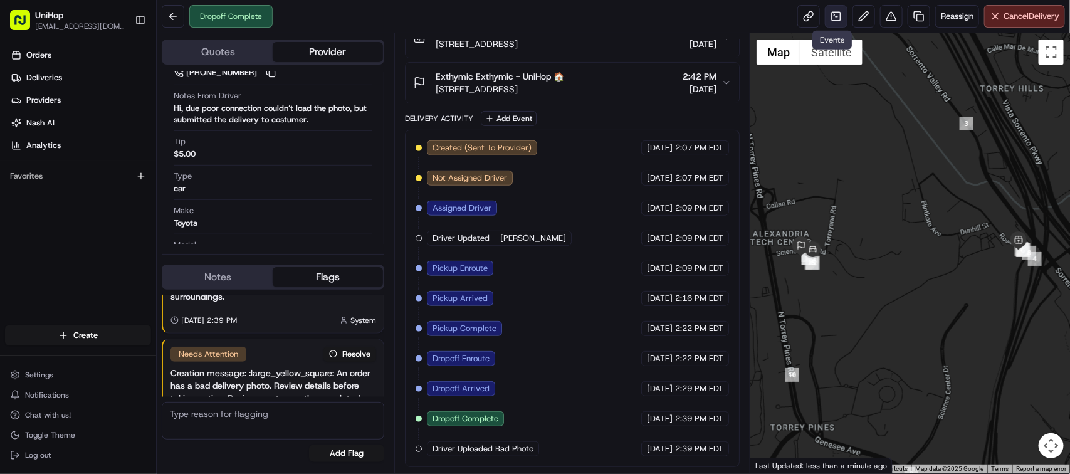
click at [837, 14] on link at bounding box center [836, 16] width 23 height 23
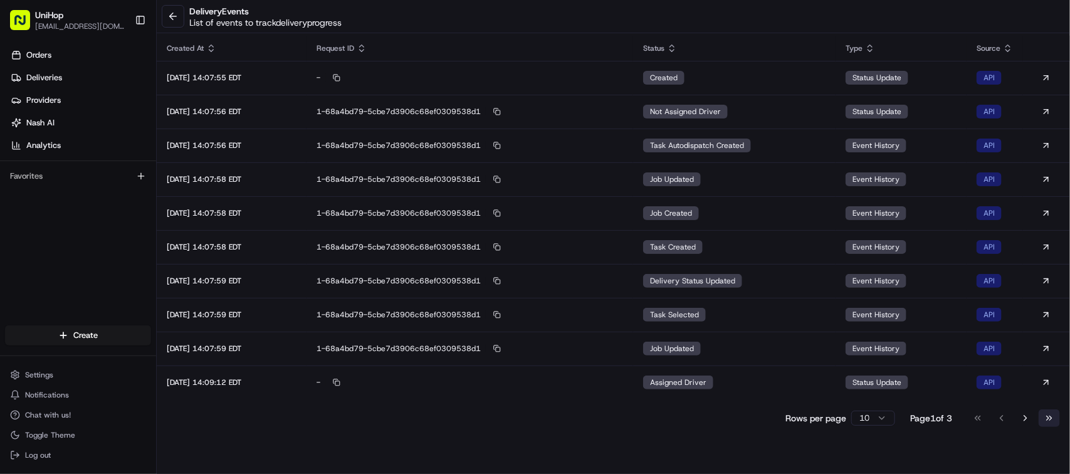
click at [1054, 418] on button "Go to last page" at bounding box center [1049, 419] width 21 height 18
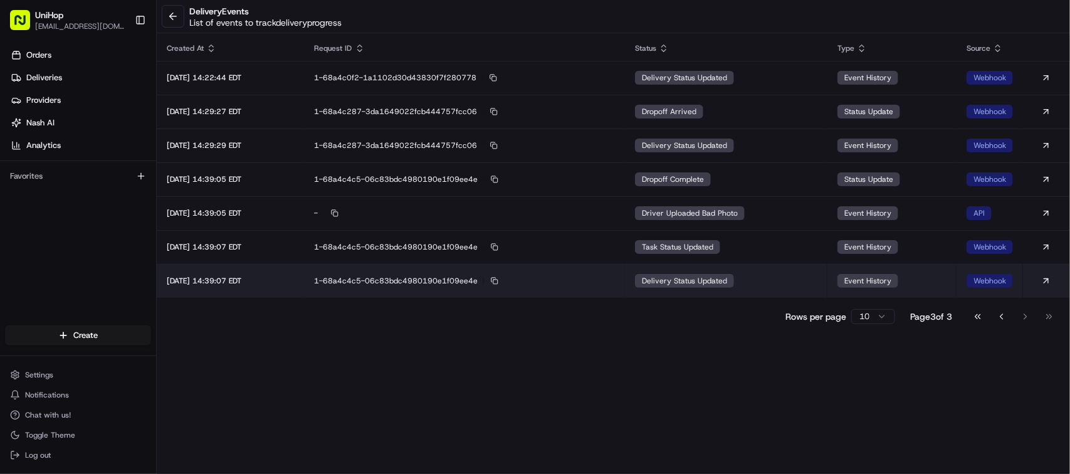
click at [751, 277] on td "delivery status updated" at bounding box center [726, 281] width 203 height 34
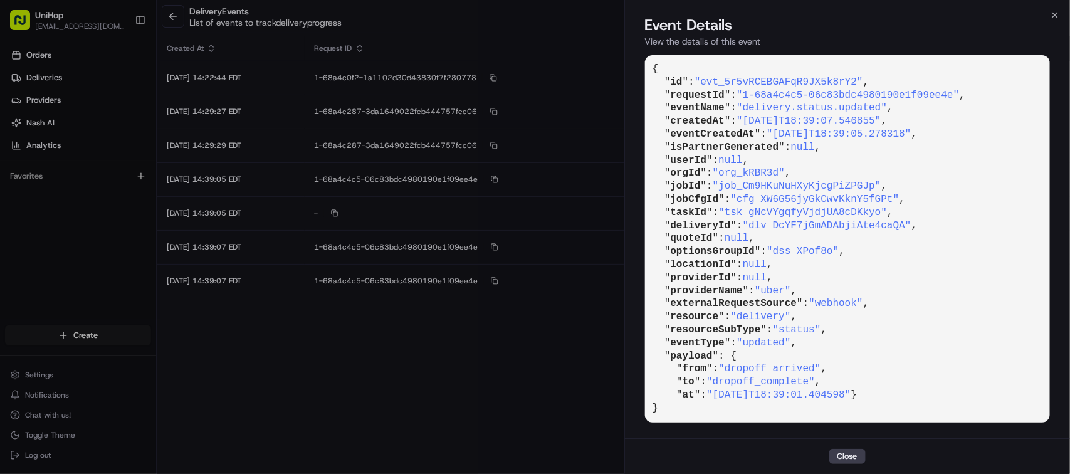
click at [886, 230] on span ""dlv_DcYF7jGmADAbjiAte4caQA"" at bounding box center [827, 225] width 169 height 11
drag, startPoint x: 914, startPoint y: 228, endPoint x: 756, endPoint y: 228, distance: 158.7
click at [756, 228] on span ""dlv_DcYF7jGmADAbjiAte4caQA"" at bounding box center [827, 225] width 169 height 11
copy span "dlv_DcYF7jGmADAbjiAte4caQA"
